Goal: Find specific page/section: Find specific page/section

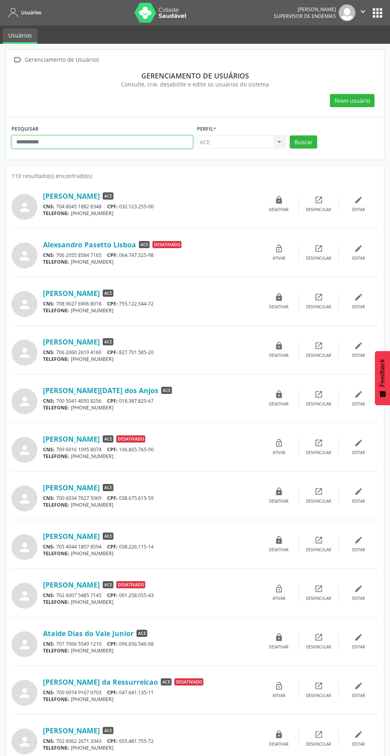
click at [88, 146] on input "text" at bounding box center [103, 142] width 182 height 14
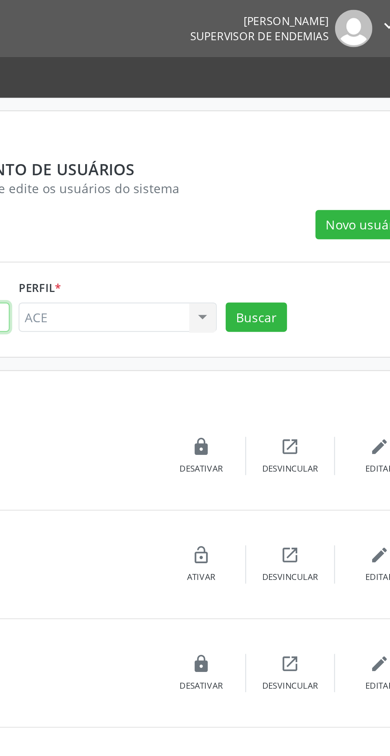
type input "********"
click at [305, 145] on button "Buscar" at bounding box center [303, 142] width 27 height 14
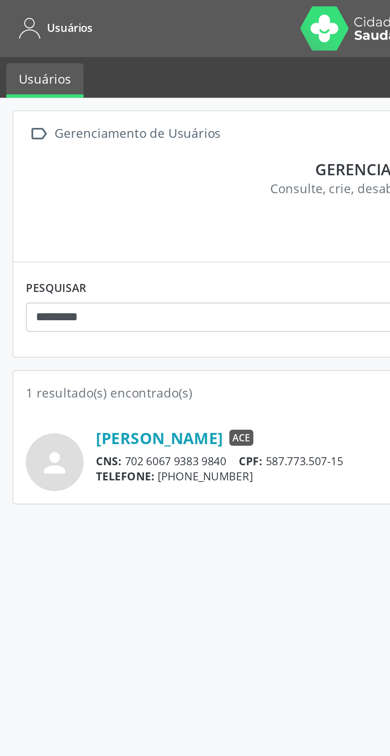
click at [90, 199] on link "Joelindo Ferreira Lima" at bounding box center [71, 196] width 57 height 9
